Goal: Use online tool/utility: Utilize a website feature to perform a specific function

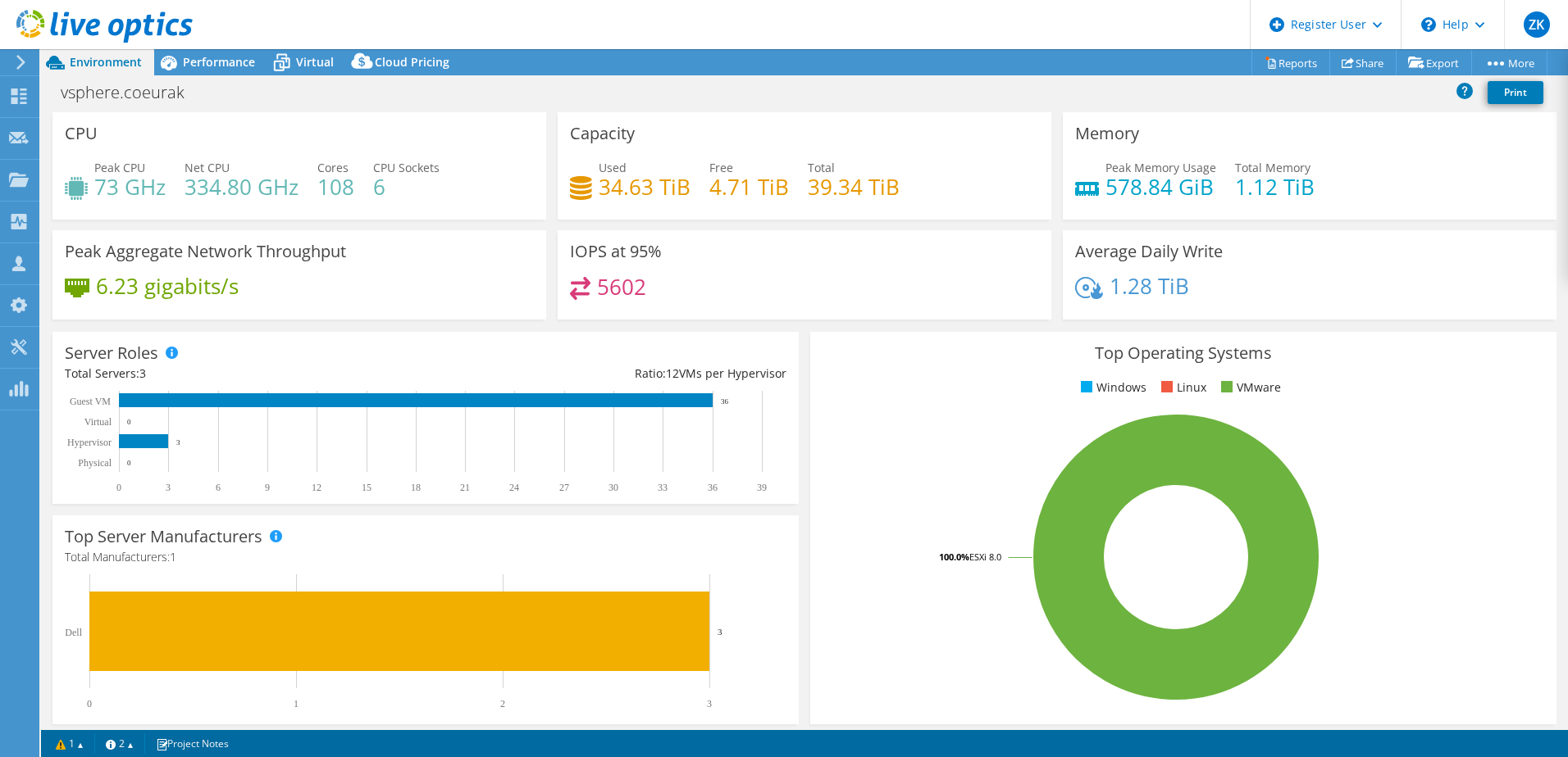
select select "USD"
drag, startPoint x: 233, startPoint y: 60, endPoint x: 432, endPoint y: 374, distance: 371.7
click at [233, 60] on span "Performance" at bounding box center [219, 62] width 72 height 16
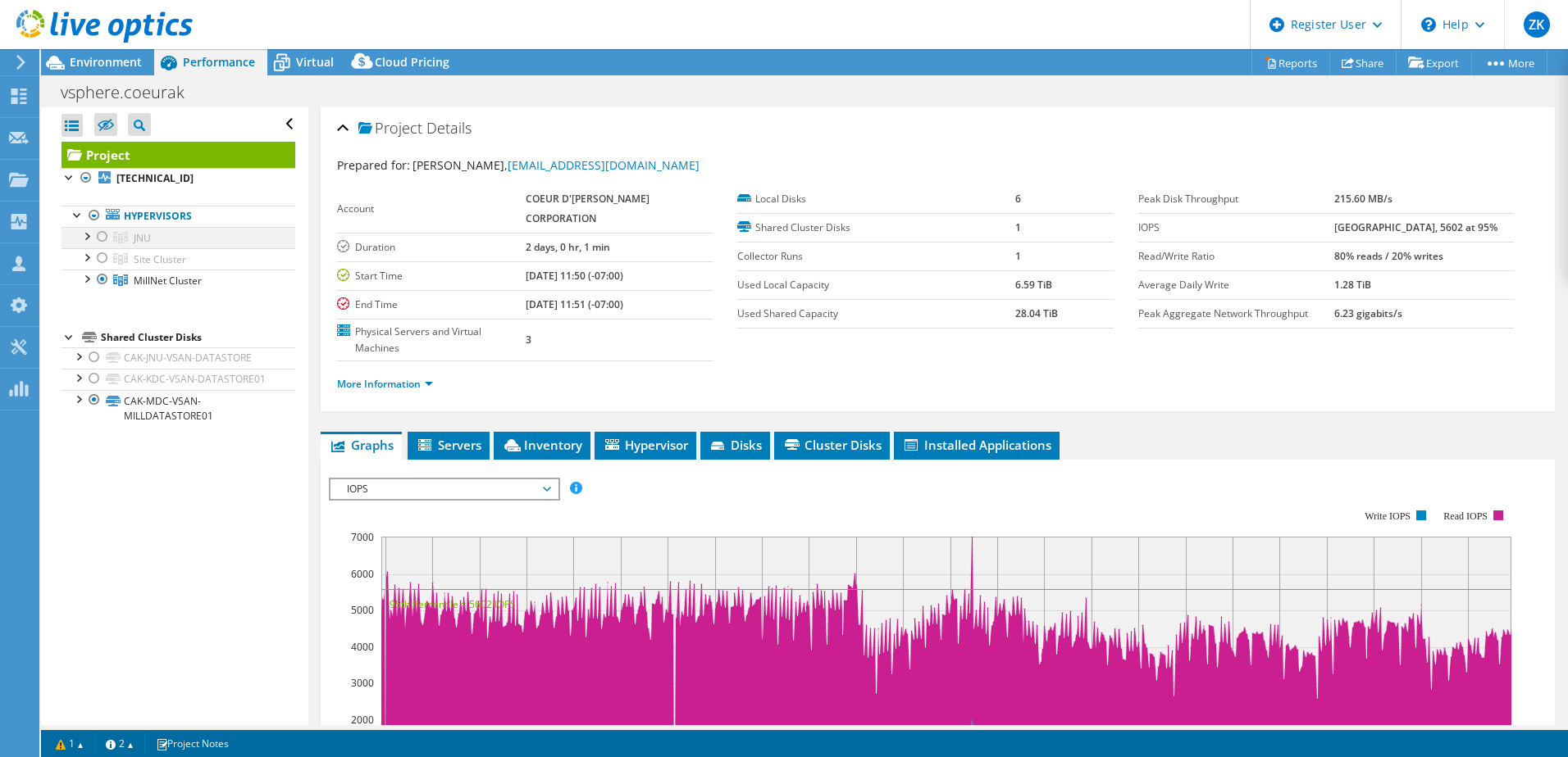
click at [101, 233] on div at bounding box center [102, 236] width 17 height 19
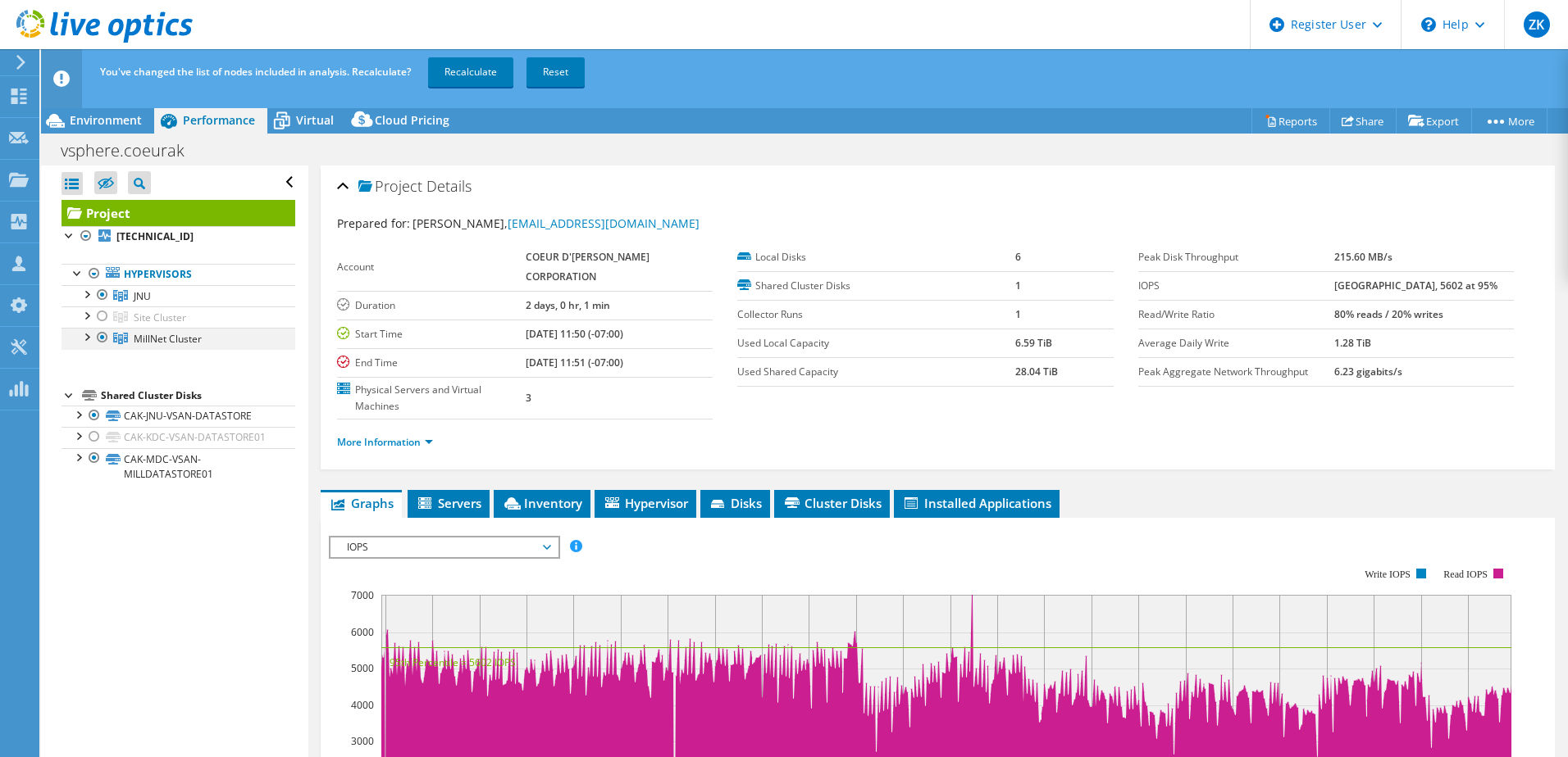
click at [104, 339] on div at bounding box center [102, 337] width 17 height 19
click at [466, 76] on link "Recalculate" at bounding box center [470, 72] width 86 height 29
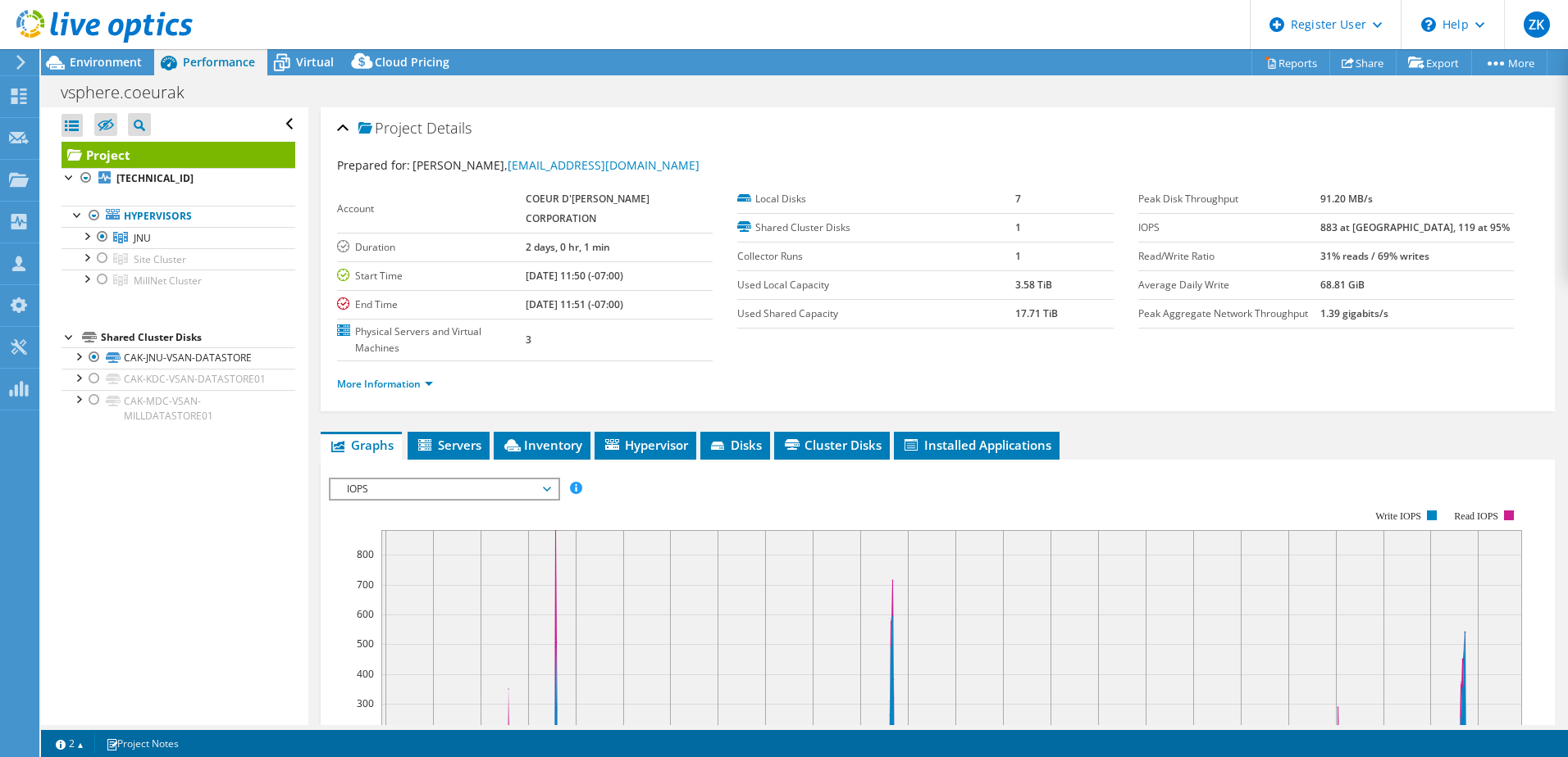
drag, startPoint x: 120, startPoint y: 68, endPoint x: 148, endPoint y: 86, distance: 33.3
click at [120, 68] on span "Environment" at bounding box center [106, 62] width 72 height 16
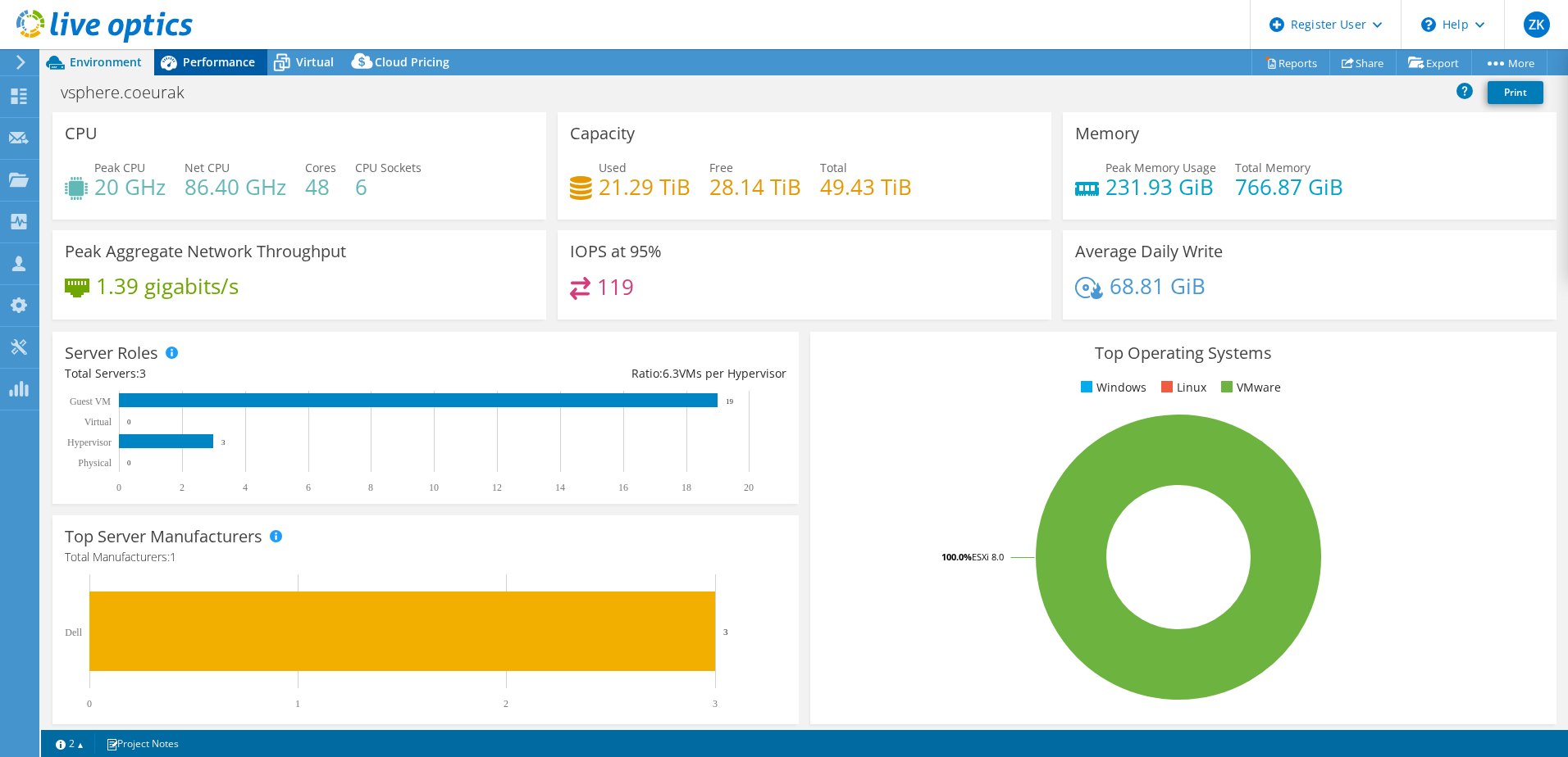
click at [235, 60] on span "Performance" at bounding box center [219, 62] width 72 height 16
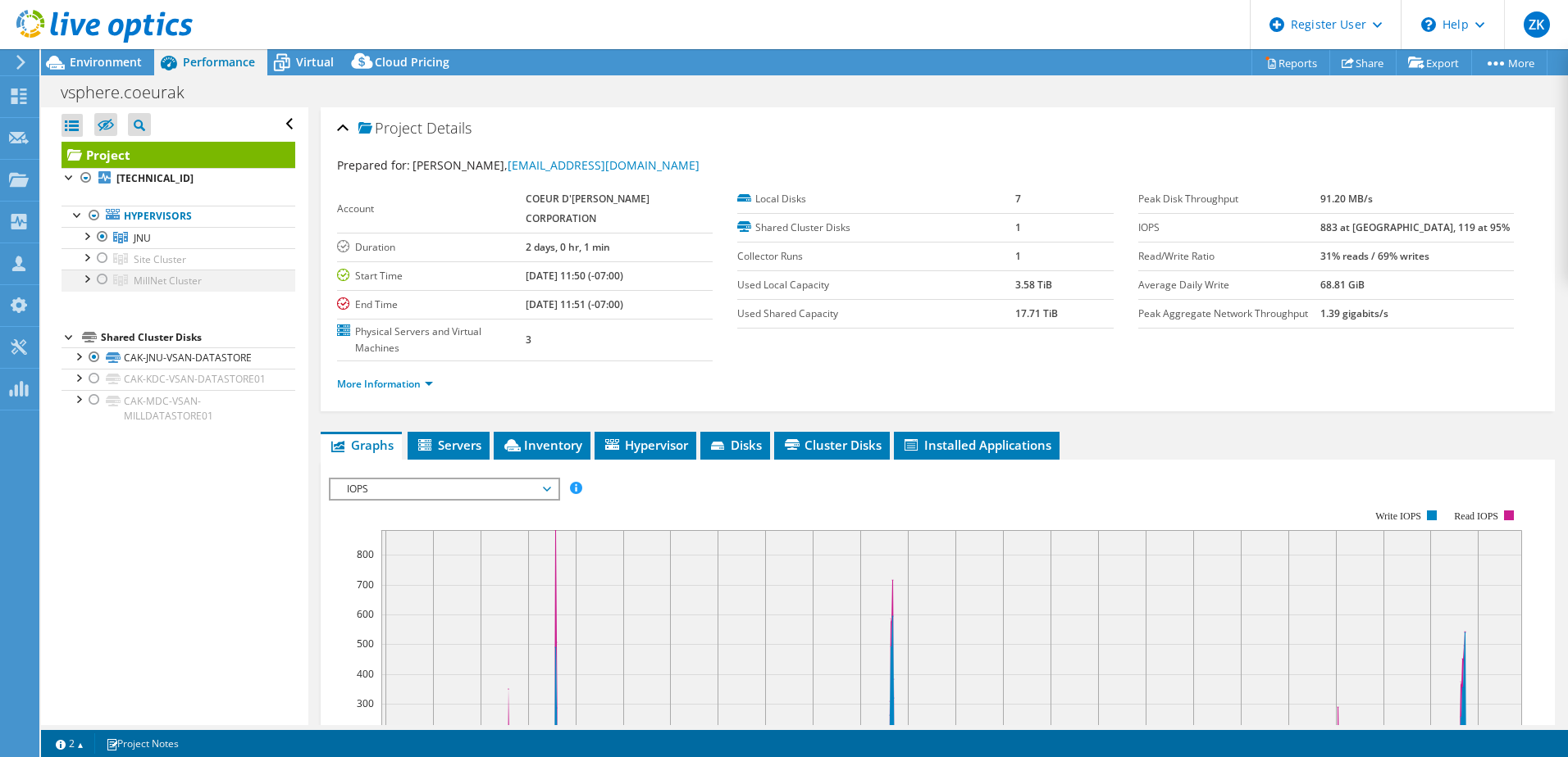
click at [105, 283] on div at bounding box center [102, 279] width 17 height 19
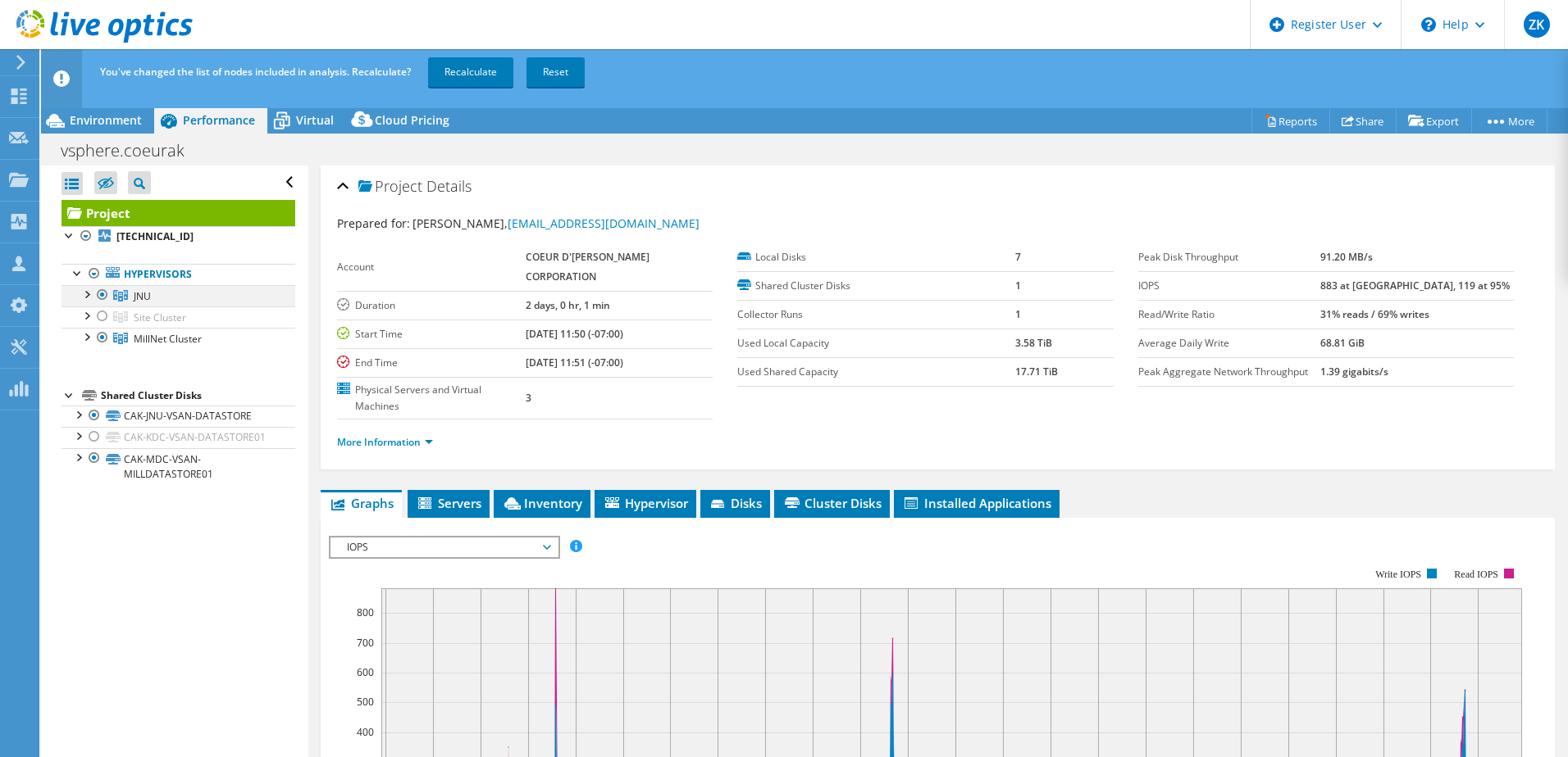
click at [101, 294] on div at bounding box center [102, 294] width 17 height 19
click at [102, 293] on div at bounding box center [102, 294] width 17 height 19
click at [102, 294] on div at bounding box center [102, 294] width 17 height 19
click at [455, 78] on link "Recalculate" at bounding box center [470, 72] width 86 height 29
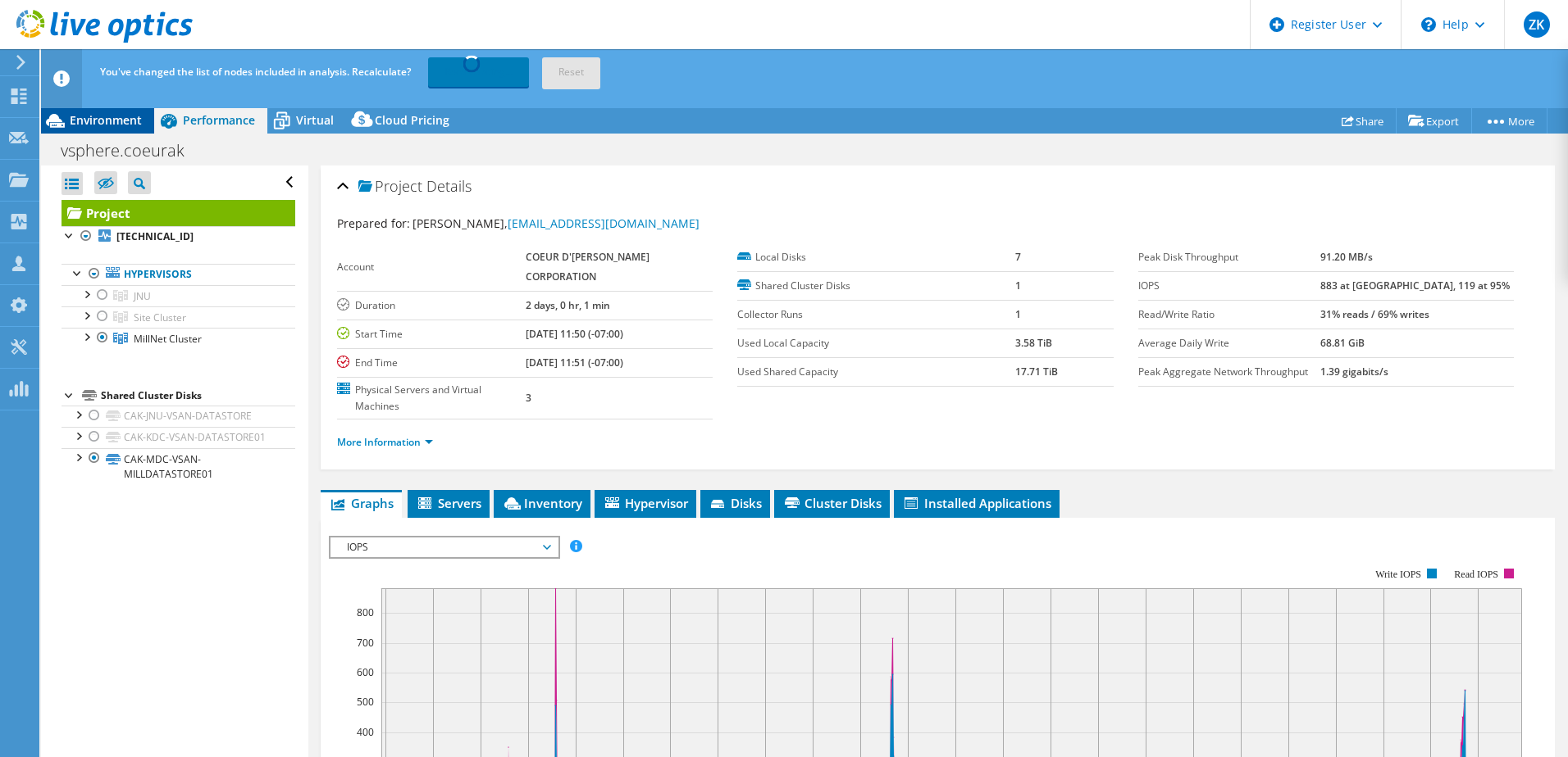
click at [113, 124] on span "Environment" at bounding box center [106, 120] width 72 height 16
